Goal: Navigation & Orientation: Find specific page/section

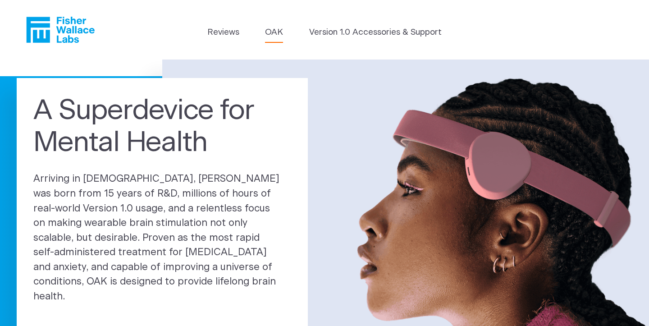
click at [281, 33] on link "OAK" at bounding box center [274, 32] width 18 height 13
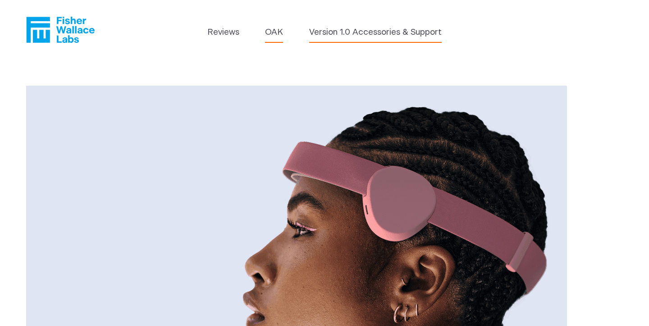
click at [354, 33] on link "Version 1.0 Accessories & Support" at bounding box center [375, 32] width 133 height 13
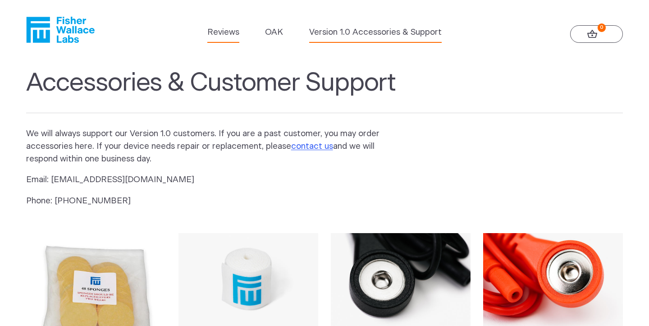
click at [221, 34] on link "Reviews" at bounding box center [223, 32] width 32 height 13
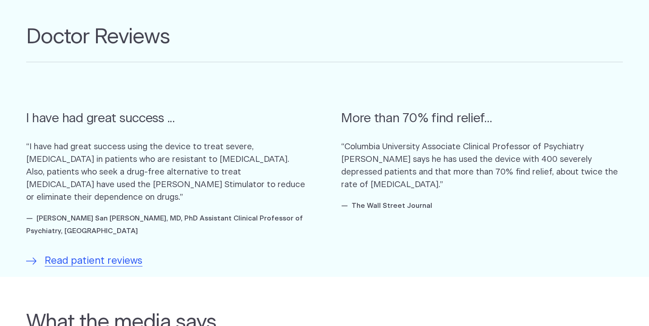
scroll to position [530, 0]
